Goal: Task Accomplishment & Management: Use online tool/utility

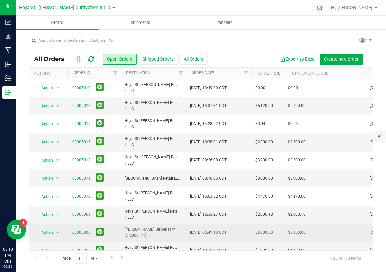
click at [54, 228] on span "select" at bounding box center [58, 232] width 8 height 9
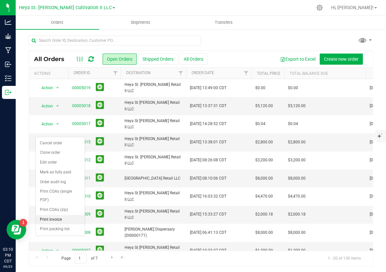
click at [53, 215] on li "Print invoice" at bounding box center [60, 220] width 49 height 10
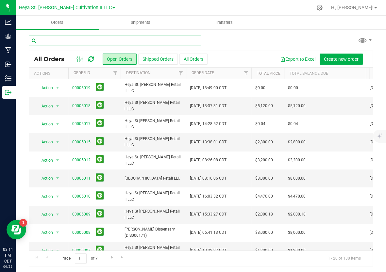
click at [54, 42] on input "text" at bounding box center [115, 41] width 172 height 10
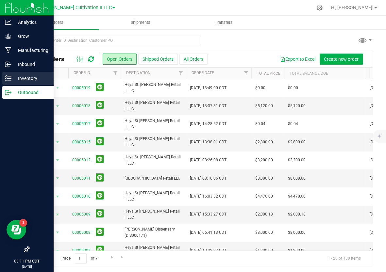
click at [11, 78] on icon at bounding box center [8, 78] width 7 height 7
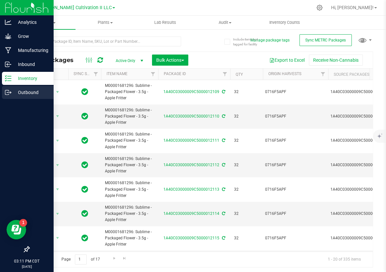
click at [18, 92] on p "Outbound" at bounding box center [30, 93] width 39 height 8
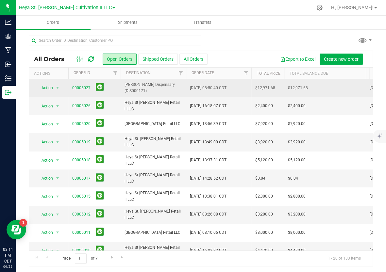
click at [148, 83] on td "[PERSON_NAME] Dispensary (DIS000171)" at bounding box center [153, 88] width 65 height 18
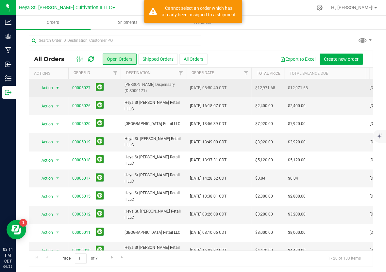
click at [58, 87] on span "select" at bounding box center [57, 87] width 5 height 5
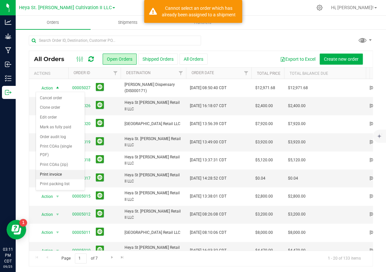
click at [56, 170] on li "Print invoice" at bounding box center [60, 175] width 49 height 10
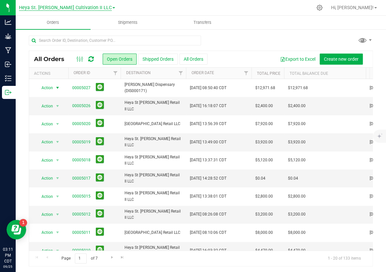
click at [54, 9] on span "Heya St. [PERSON_NAME] Cultivation II LLC" at bounding box center [65, 8] width 93 height 6
click at [54, 30] on link "Heya St. [PERSON_NAME] MIP LLC" at bounding box center [67, 31] width 96 height 9
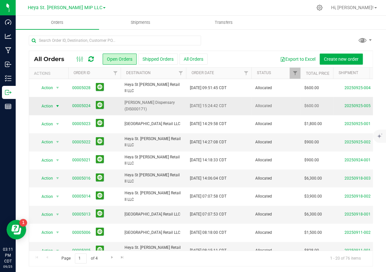
click at [52, 106] on span "Action" at bounding box center [45, 106] width 18 height 9
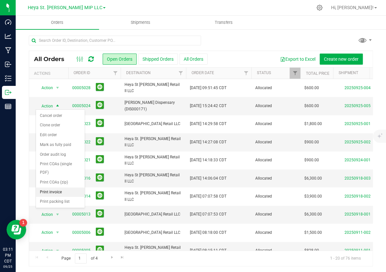
click at [55, 187] on li "Print invoice" at bounding box center [60, 192] width 49 height 10
